Goal: Task Accomplishment & Management: Manage account settings

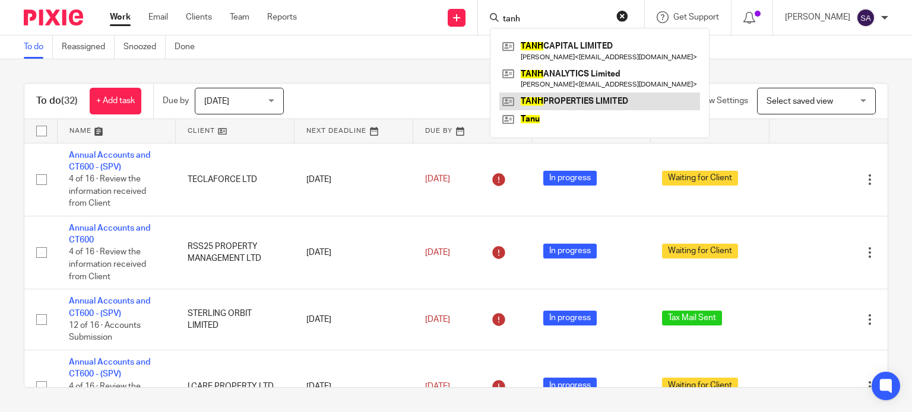
type input "tanh"
click at [548, 106] on link at bounding box center [599, 102] width 201 height 18
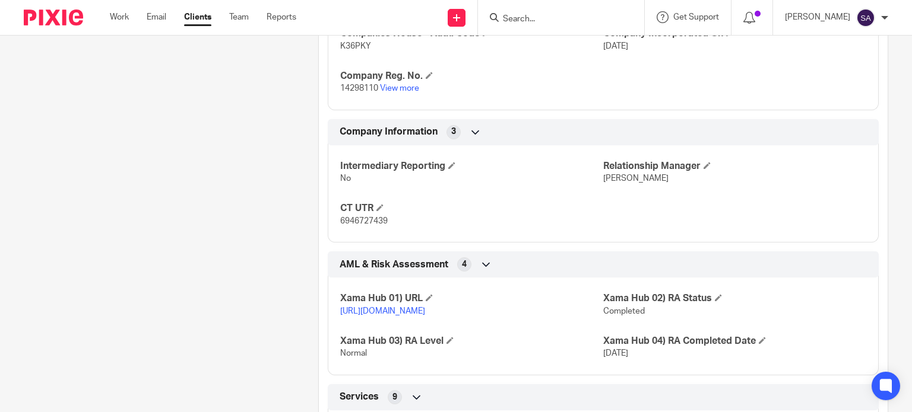
scroll to position [449, 0]
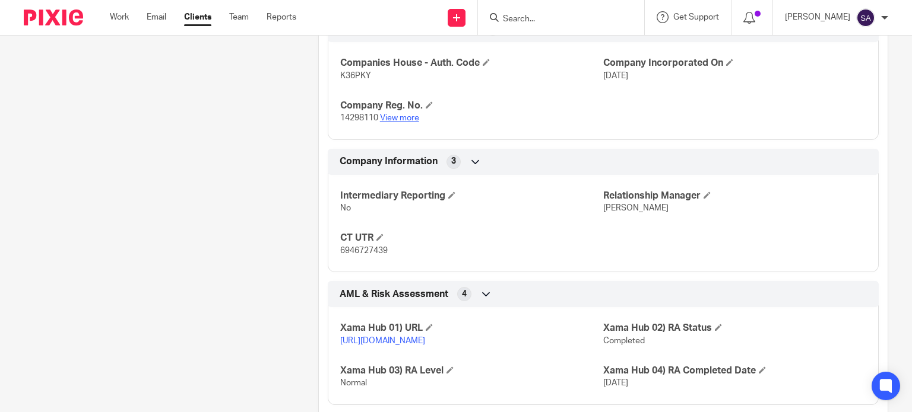
click at [413, 119] on link "View more" at bounding box center [399, 118] width 39 height 8
click at [580, 17] on input "Search" at bounding box center [555, 19] width 107 height 11
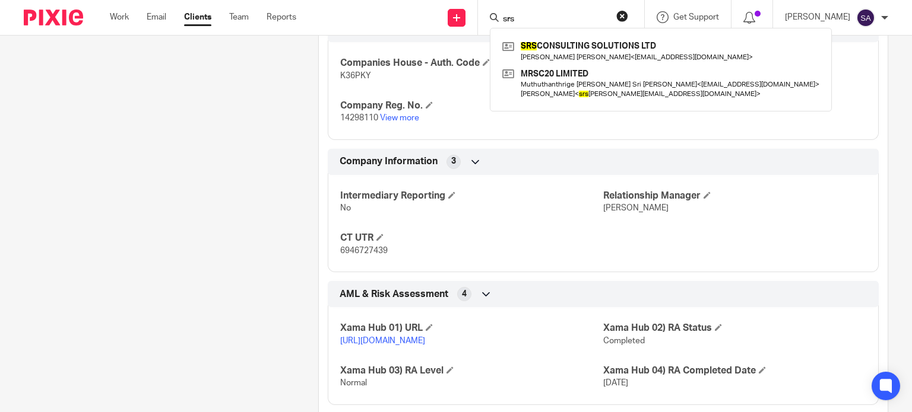
type input "srs"
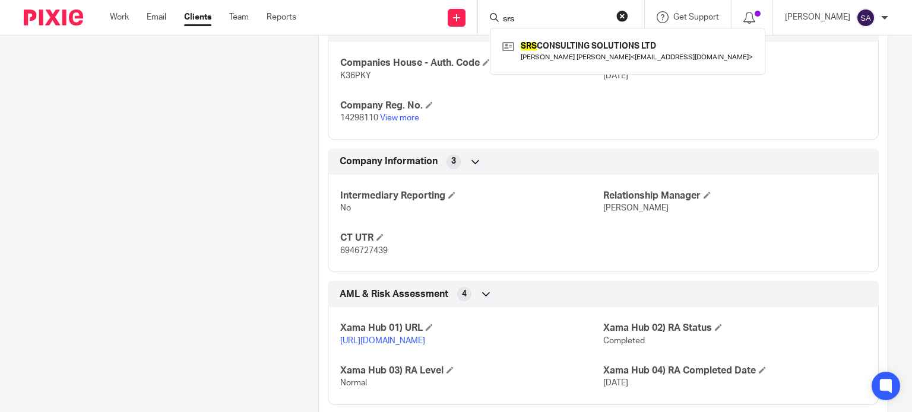
drag, startPoint x: 541, startPoint y: 20, endPoint x: 418, endPoint y: 29, distance: 123.8
click at [418, 29] on div "Send new email Create task Add client srs SRS CONSULTING SOLUTIONS LTD Swanand …" at bounding box center [613, 17] width 598 height 35
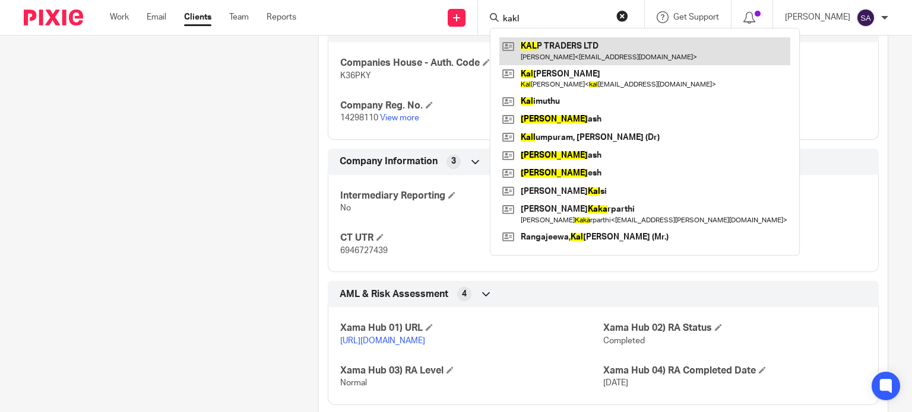
type input "kakl"
click at [560, 47] on link at bounding box center [644, 50] width 291 height 27
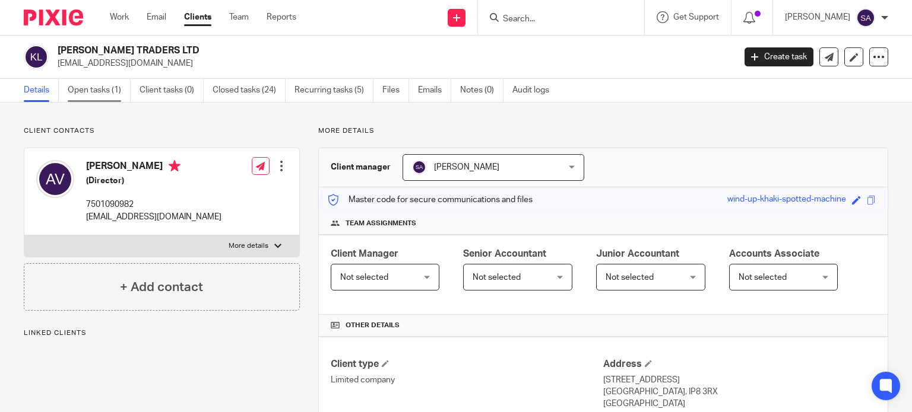
click at [83, 88] on link "Open tasks (1)" at bounding box center [99, 90] width 63 height 23
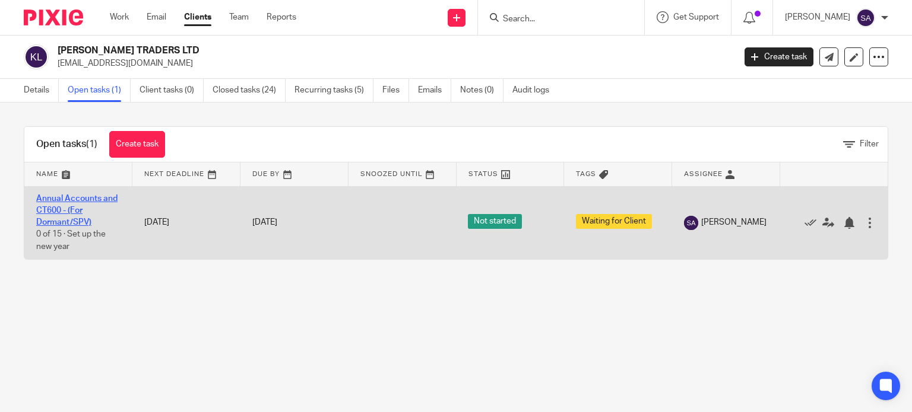
click at [110, 195] on link "Annual Accounts and CT600 - (For Dormant/SPV)" at bounding box center [76, 211] width 81 height 33
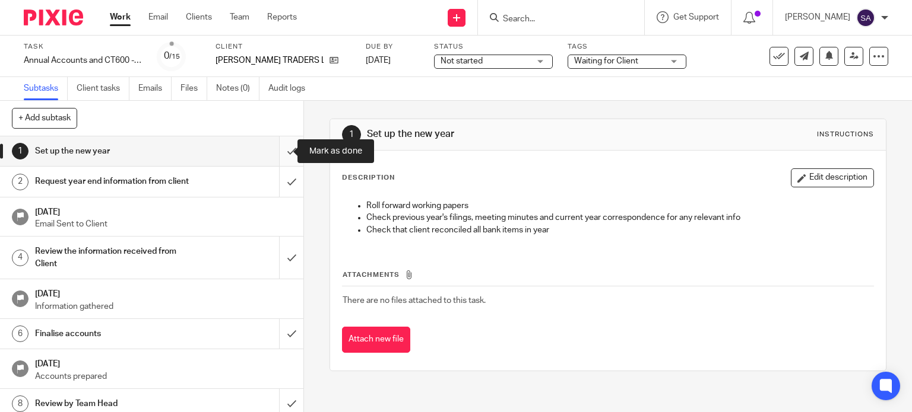
click at [275, 157] on input "submit" at bounding box center [151, 152] width 303 height 30
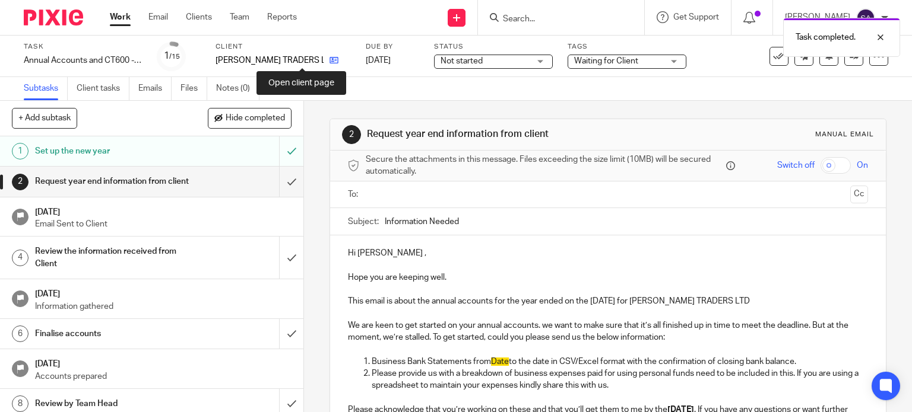
click at [329, 64] on icon at bounding box center [333, 60] width 9 height 9
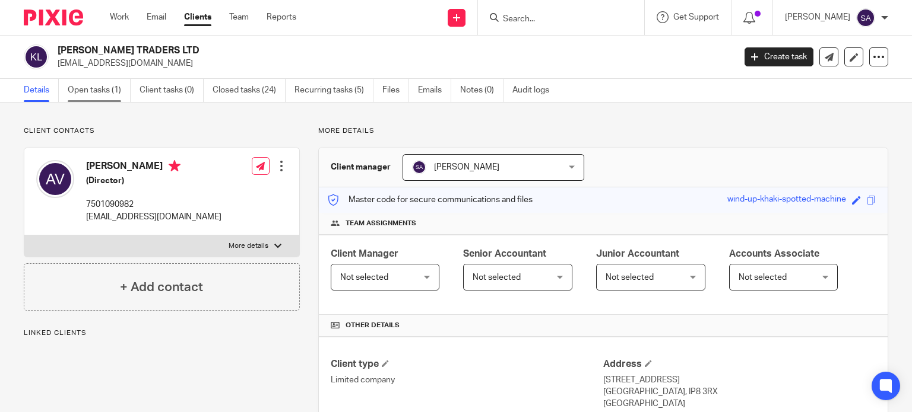
click at [76, 88] on link "Open tasks (1)" at bounding box center [99, 90] width 63 height 23
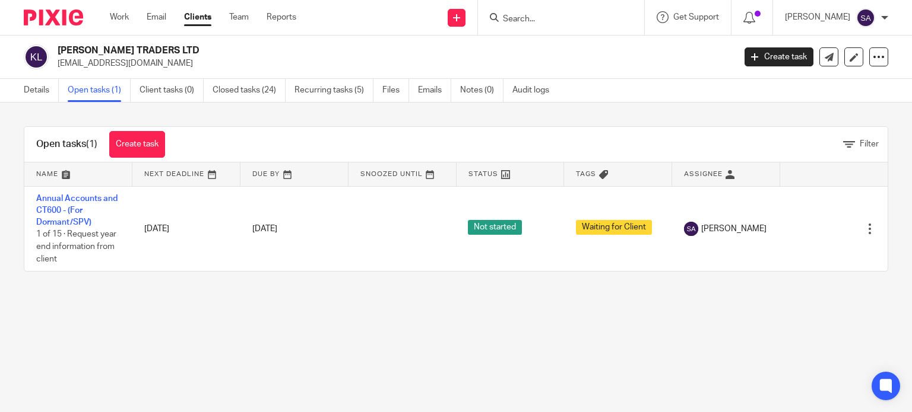
click at [104, 140] on div "Open tasks (1) Create task" at bounding box center [100, 144] width 153 height 35
click at [121, 145] on link "Create task" at bounding box center [137, 144] width 56 height 27
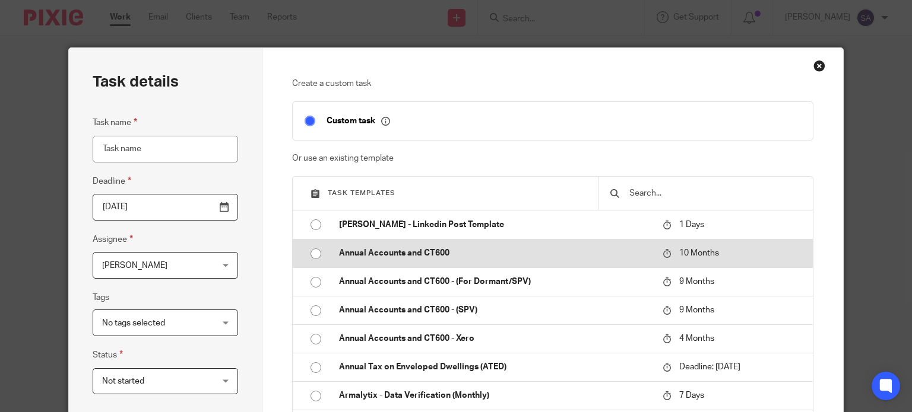
click at [399, 248] on p "Annual Accounts and CT600" at bounding box center [495, 253] width 312 height 12
type input "2026-06-20"
type input "Annual Accounts and CT600"
checkbox input "false"
radio input "true"
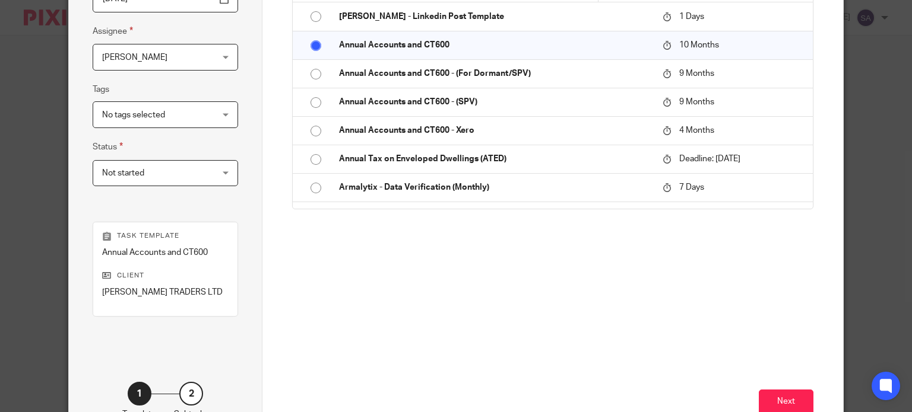
scroll to position [288, 0]
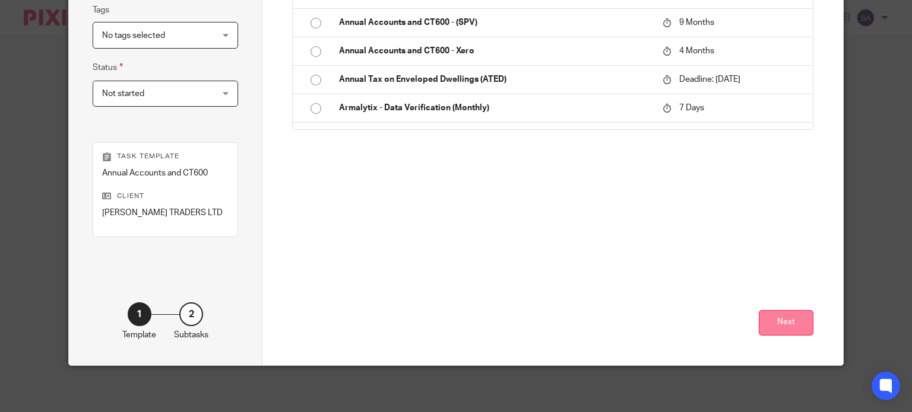
click at [771, 329] on button "Next" at bounding box center [786, 323] width 55 height 26
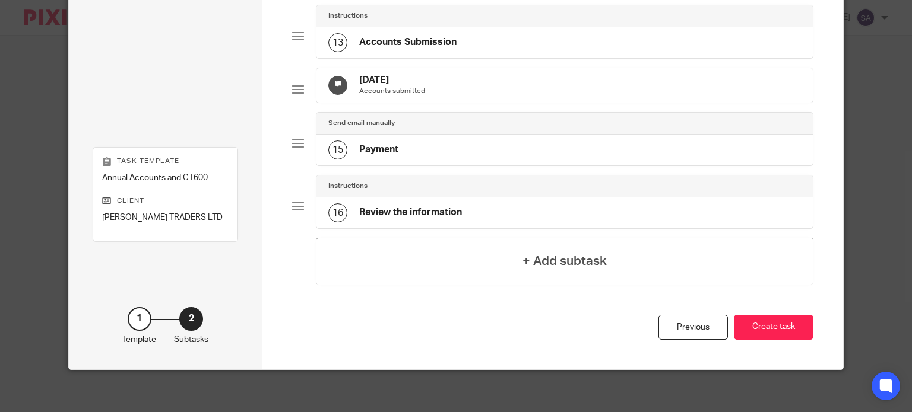
scroll to position [823, 0]
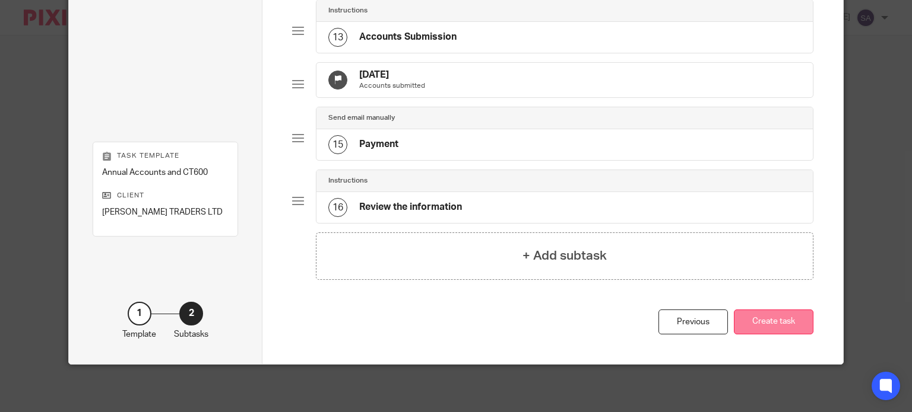
click at [757, 329] on button "Create task" at bounding box center [774, 323] width 80 height 26
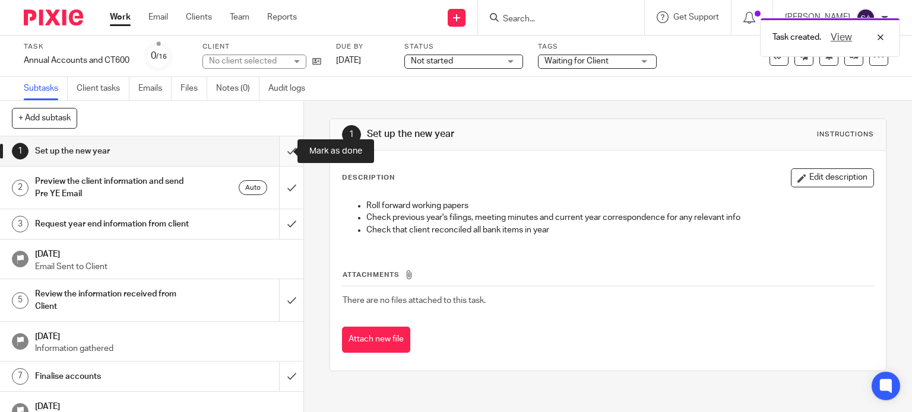
click at [274, 151] on input "submit" at bounding box center [151, 152] width 303 height 30
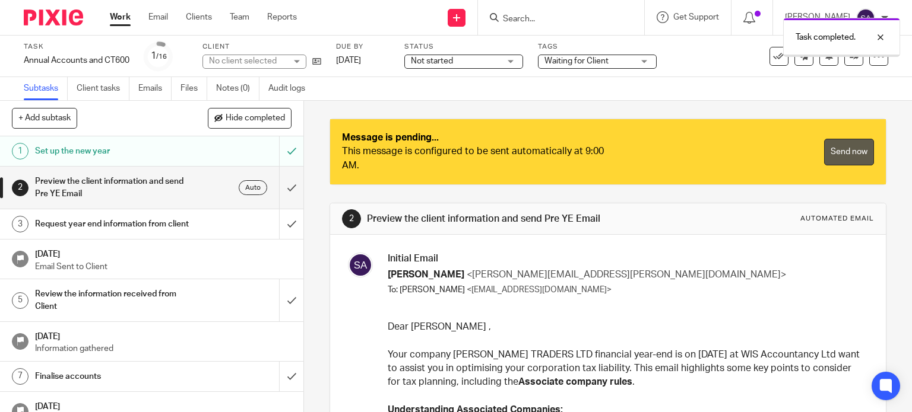
click at [839, 151] on link "Send now" at bounding box center [849, 152] width 50 height 27
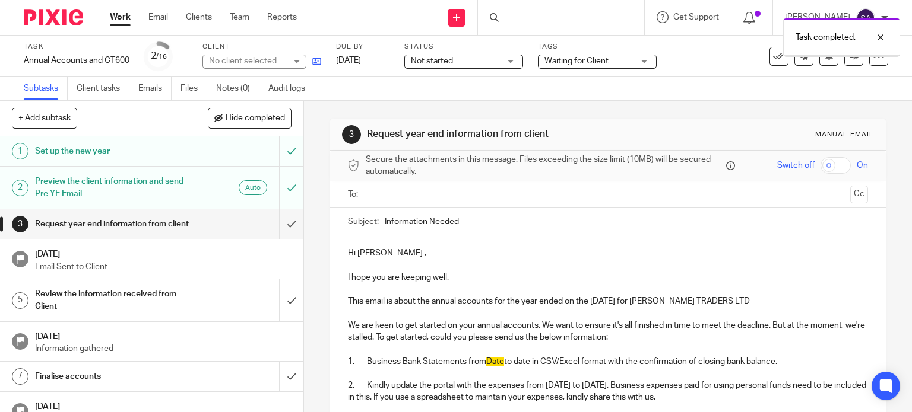
drag, startPoint x: 0, startPoint y: 0, endPoint x: 316, endPoint y: 61, distance: 321.6
click at [316, 60] on icon at bounding box center [316, 61] width 9 height 9
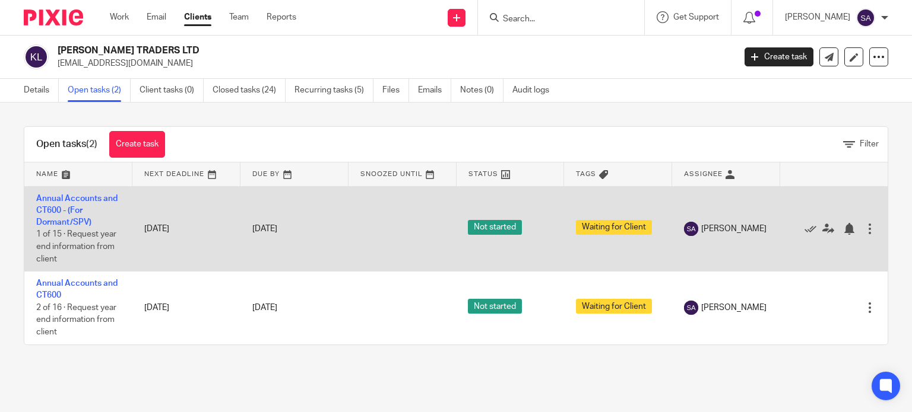
click at [864, 232] on div at bounding box center [870, 229] width 12 height 12
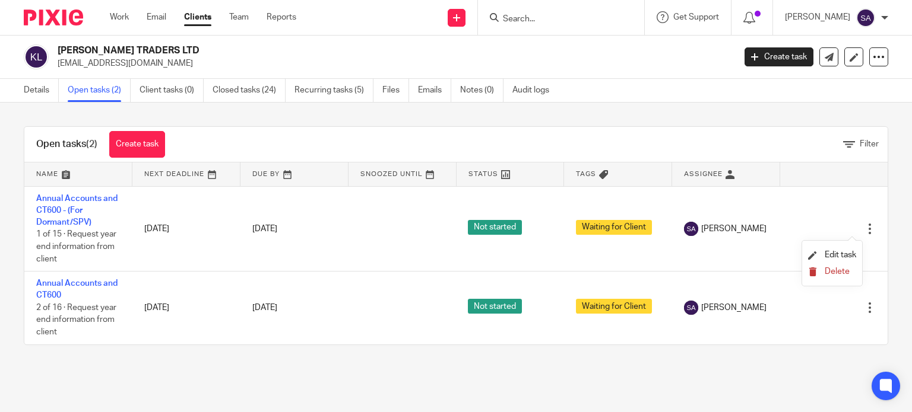
click at [834, 277] on button "Delete" at bounding box center [832, 272] width 48 height 9
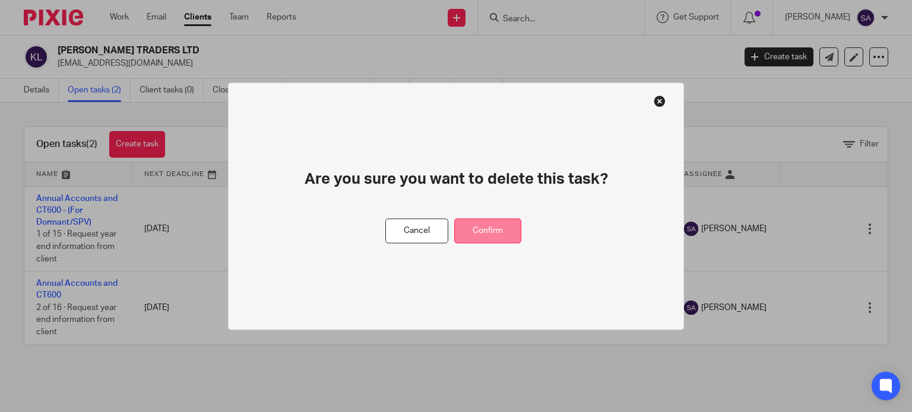
click at [491, 232] on button "Confirm" at bounding box center [487, 231] width 67 height 26
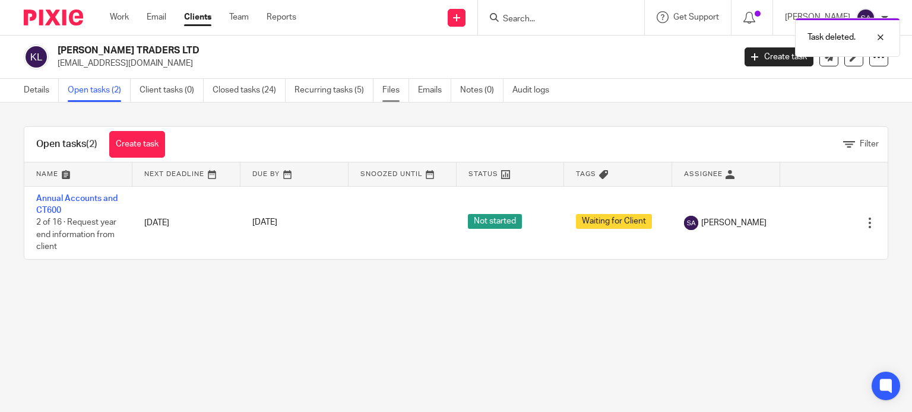
click at [399, 90] on link "Files" at bounding box center [395, 90] width 27 height 23
click at [359, 91] on link "Recurring tasks (5)" at bounding box center [333, 90] width 79 height 23
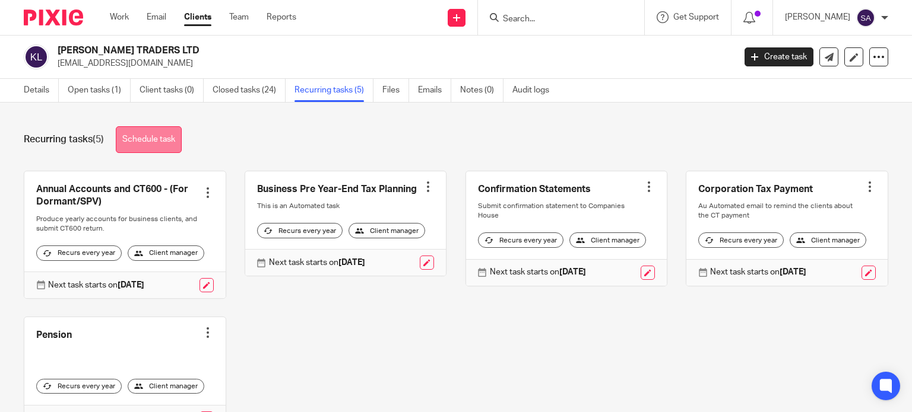
click at [134, 148] on link "Schedule task" at bounding box center [149, 139] width 66 height 27
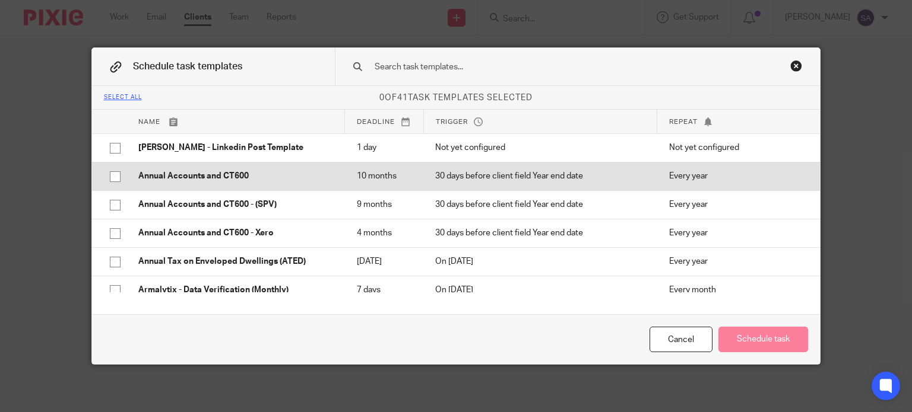
click at [157, 177] on p "Annual Accounts and CT600" at bounding box center [235, 176] width 195 height 12
checkbox input "true"
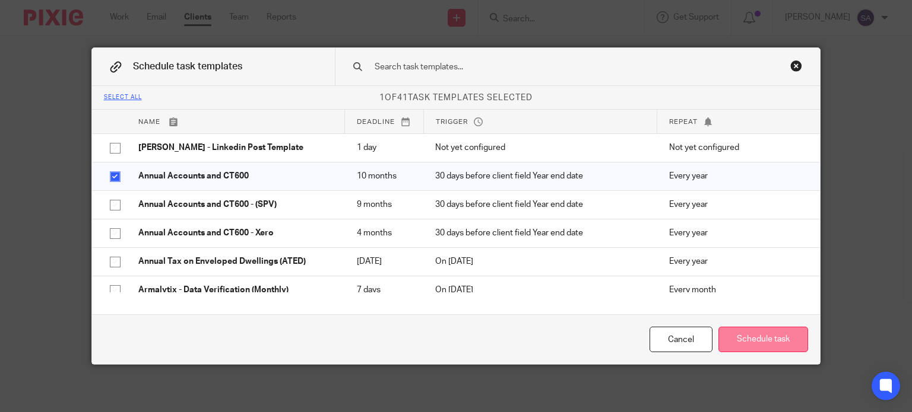
click at [745, 338] on button "Schedule task" at bounding box center [763, 340] width 90 height 26
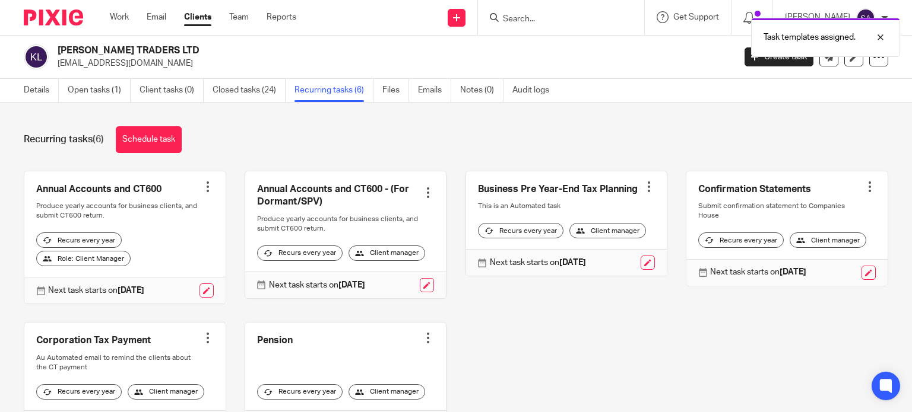
click at [422, 195] on div at bounding box center [428, 193] width 12 height 12
click at [394, 268] on span "Cancel schedule" at bounding box center [375, 268] width 62 height 8
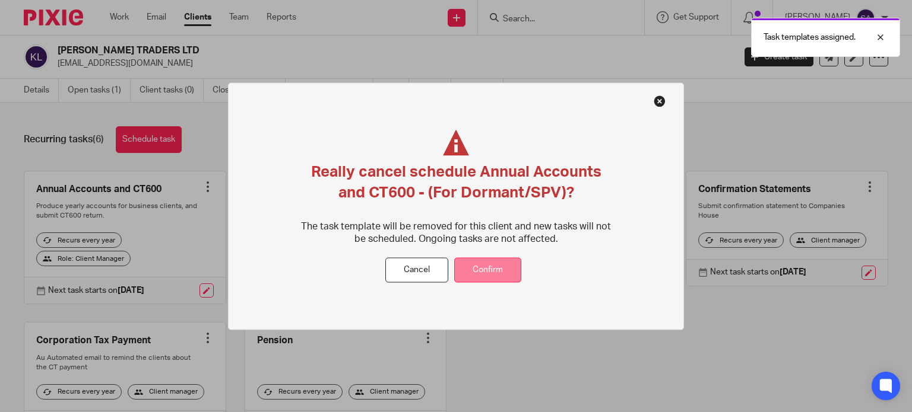
click at [499, 283] on button "Confirm" at bounding box center [487, 271] width 67 height 26
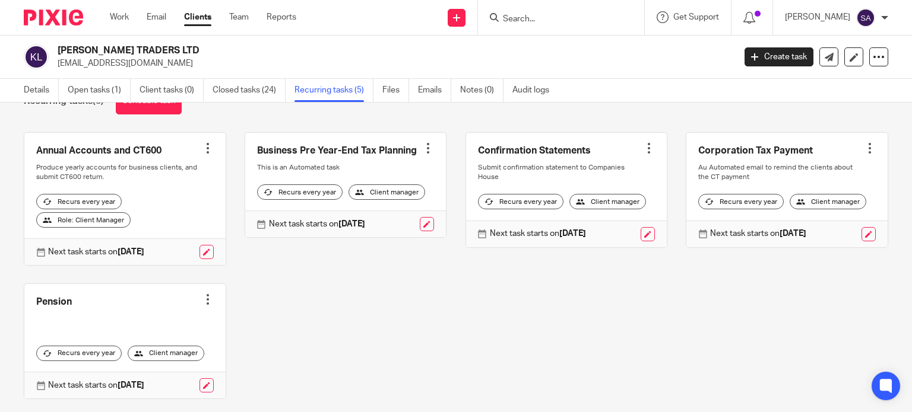
scroll to position [93, 0]
